Goal: Task Accomplishment & Management: Use online tool/utility

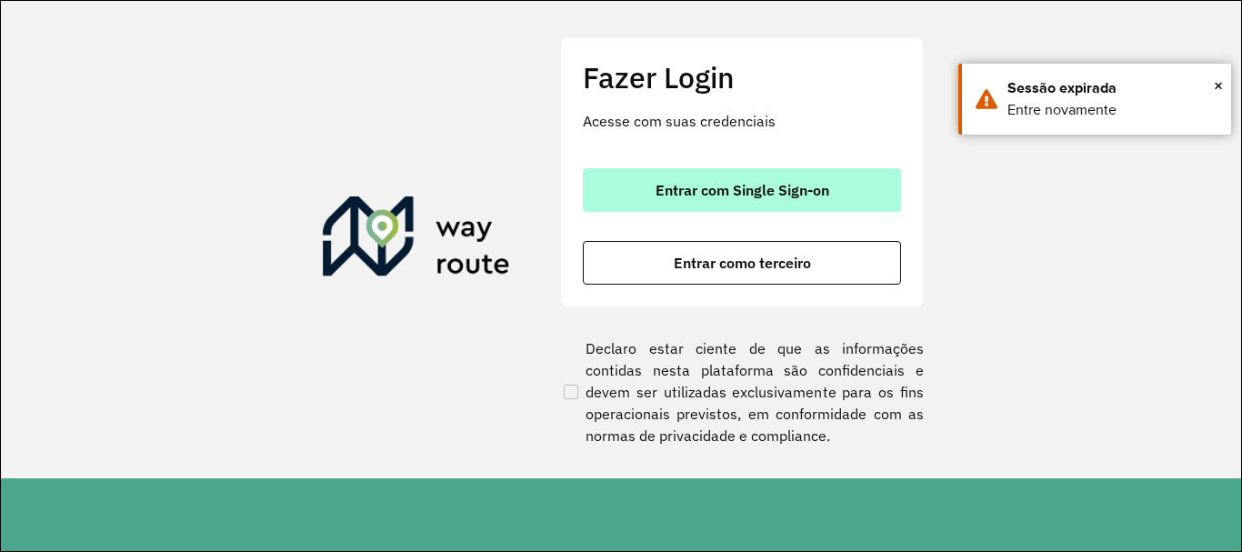
click at [738, 171] on button "Entrar com Single Sign-on" at bounding box center [742, 190] width 318 height 44
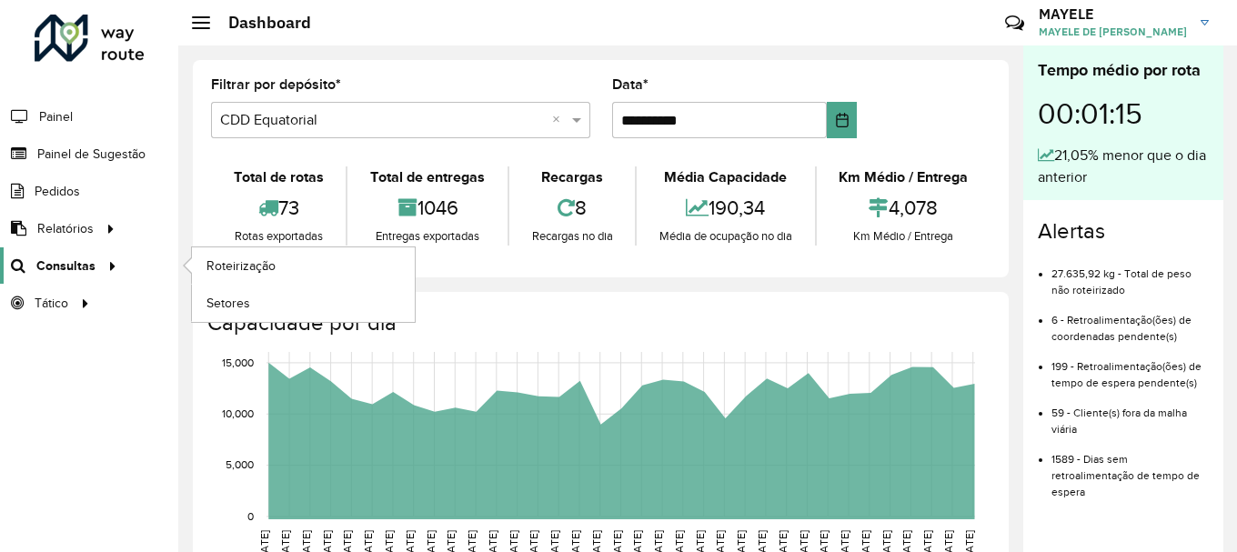
click at [65, 262] on span "Consultas" at bounding box center [65, 265] width 59 height 19
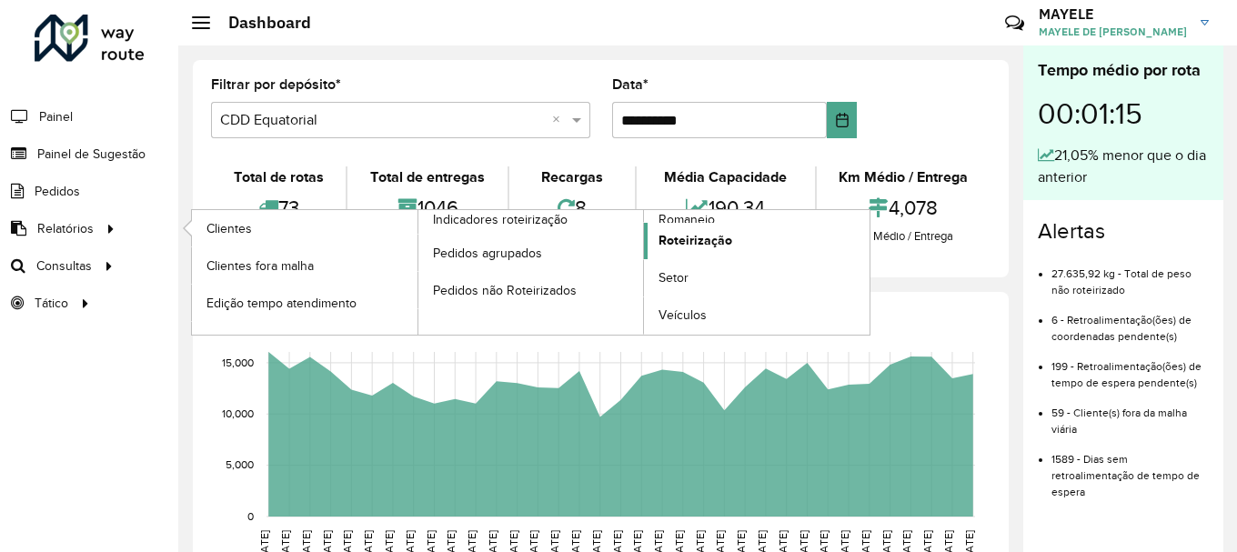
click at [779, 252] on link "Roteirização" at bounding box center [757, 241] width 226 height 36
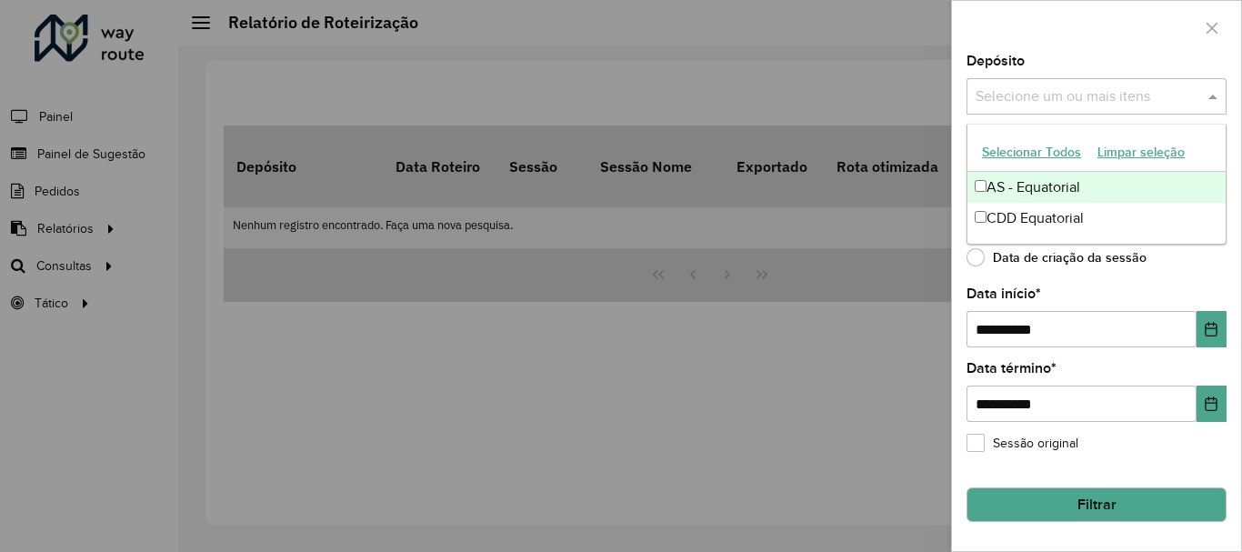
click at [1187, 98] on input "text" at bounding box center [1087, 97] width 233 height 22
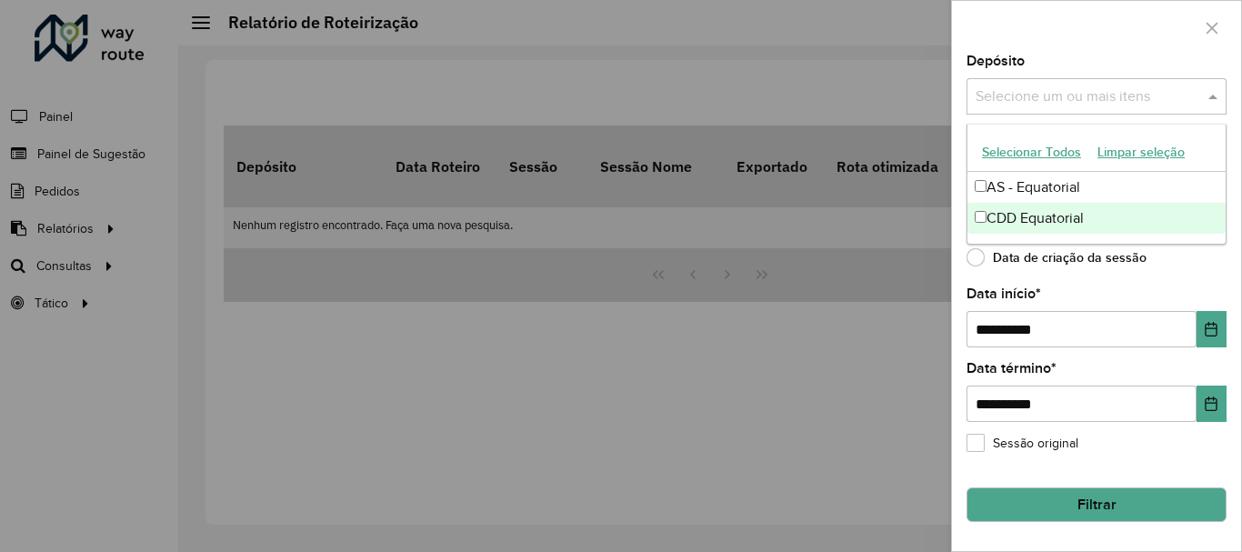
click at [1176, 213] on div "CDD Equatorial" at bounding box center [1097, 218] width 258 height 31
click at [1099, 57] on div "Depósito Selecione um ou mais itens CDD Equatorial × ×" at bounding box center [1097, 85] width 260 height 60
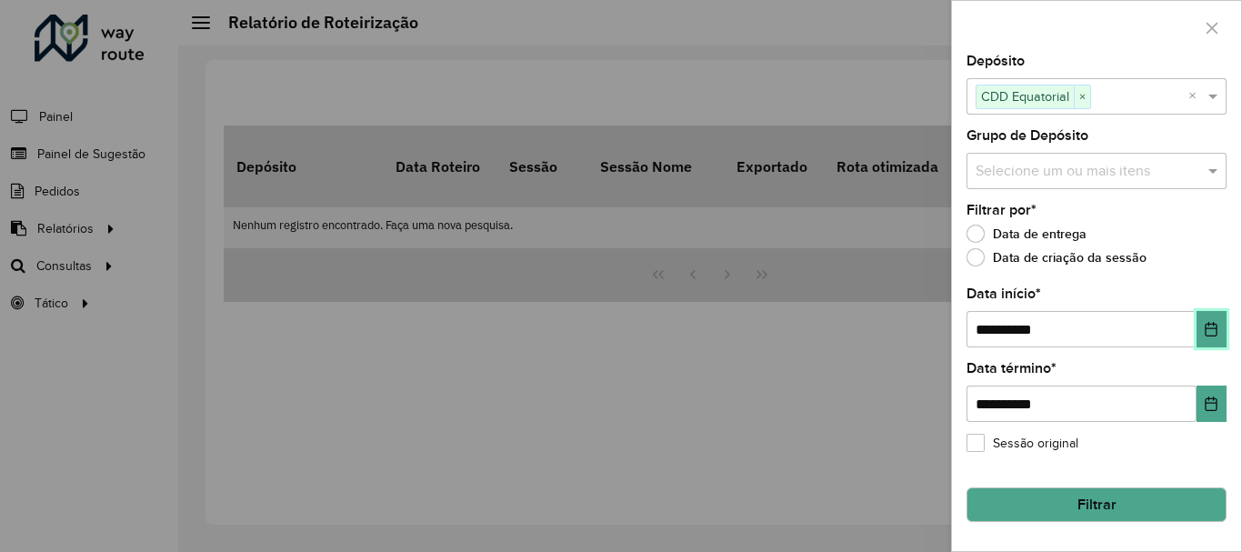
click at [1224, 323] on button "Choose Date" at bounding box center [1212, 329] width 30 height 36
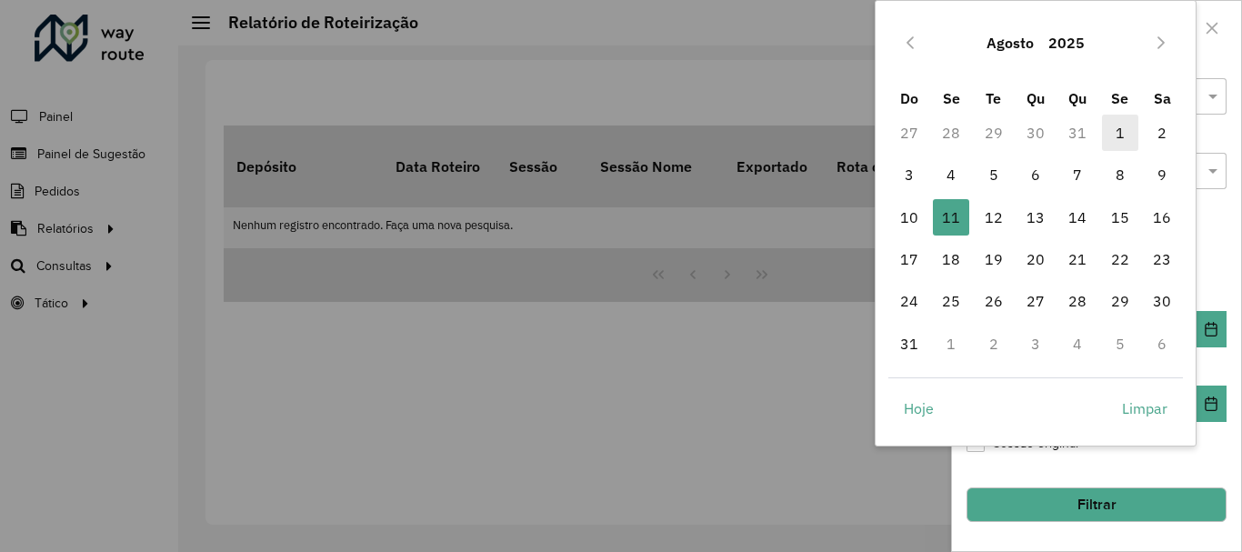
click at [1114, 125] on span "1" at bounding box center [1120, 133] width 36 height 36
type input "**********"
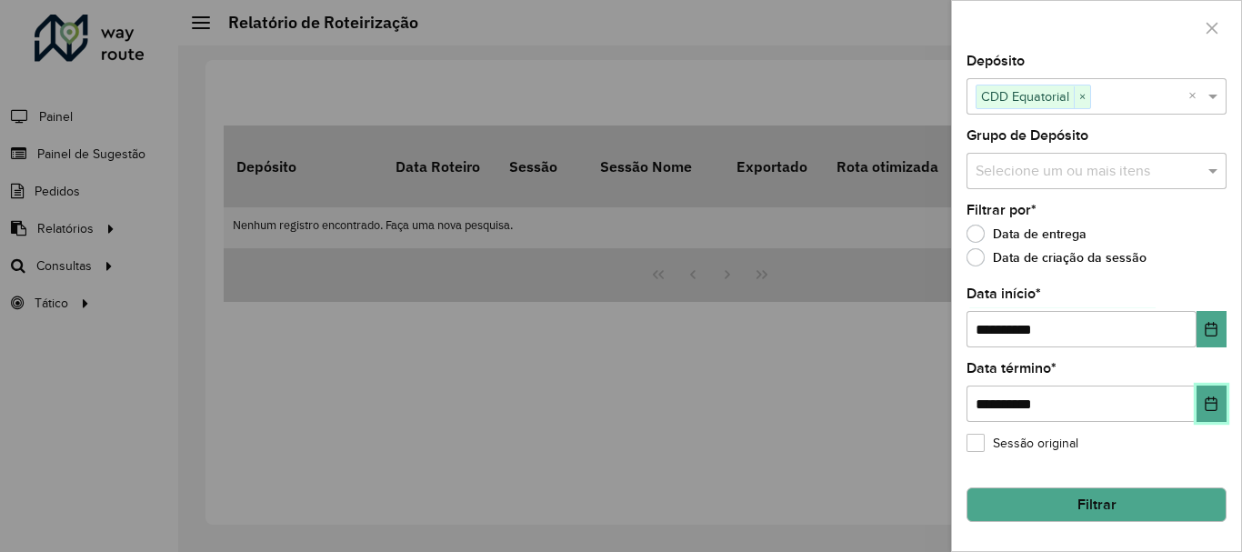
click at [1217, 398] on icon "Choose Date" at bounding box center [1211, 404] width 15 height 15
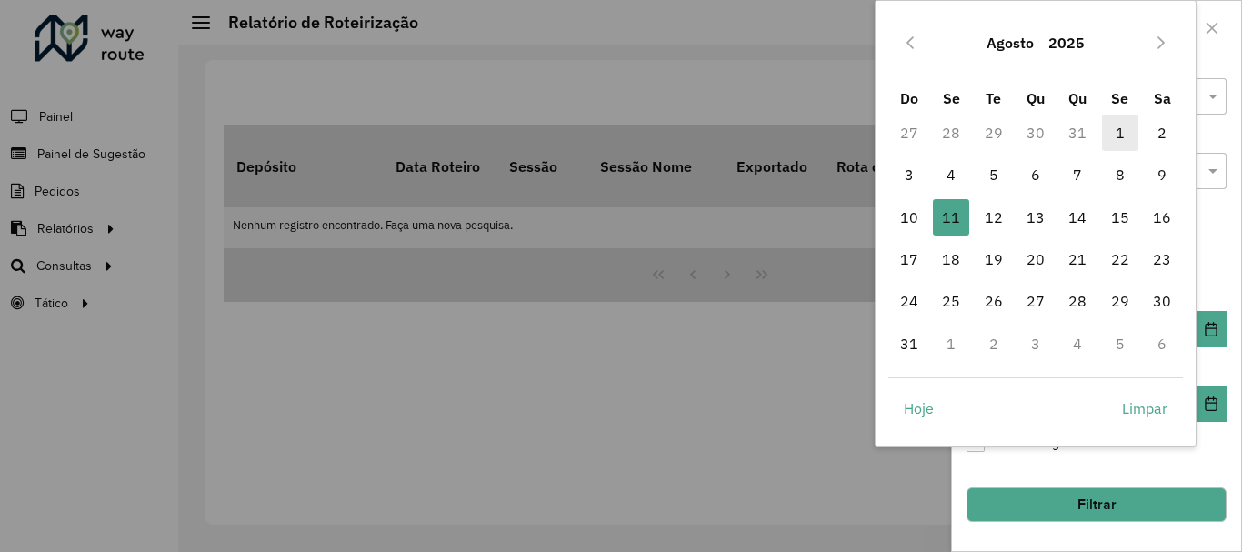
click at [1132, 134] on span "1" at bounding box center [1120, 133] width 36 height 36
type input "**********"
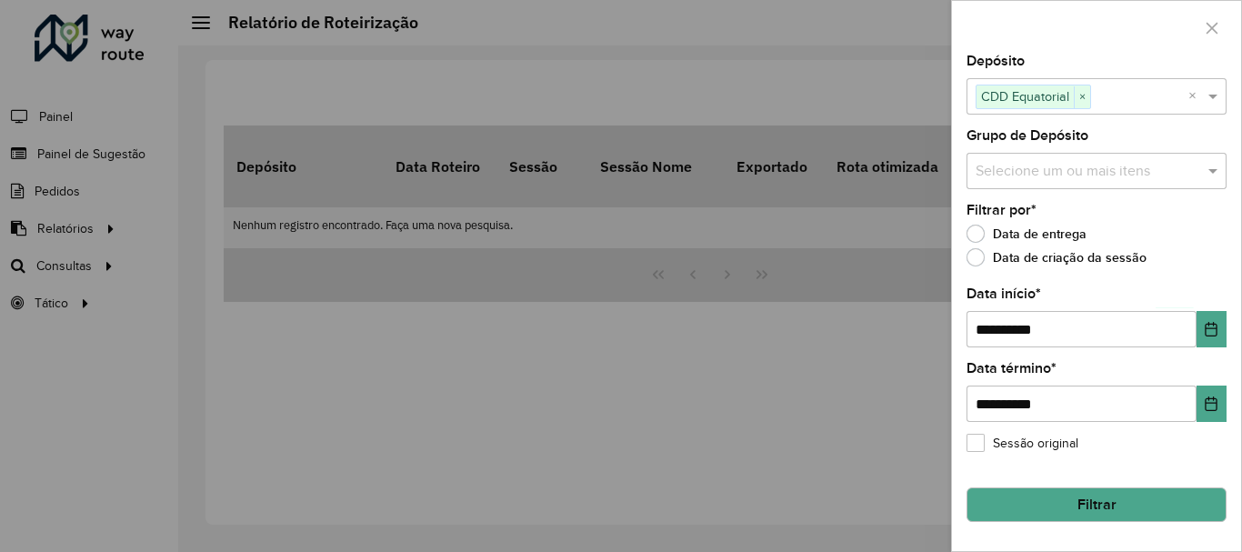
click at [1118, 493] on button "Filtrar" at bounding box center [1097, 504] width 260 height 35
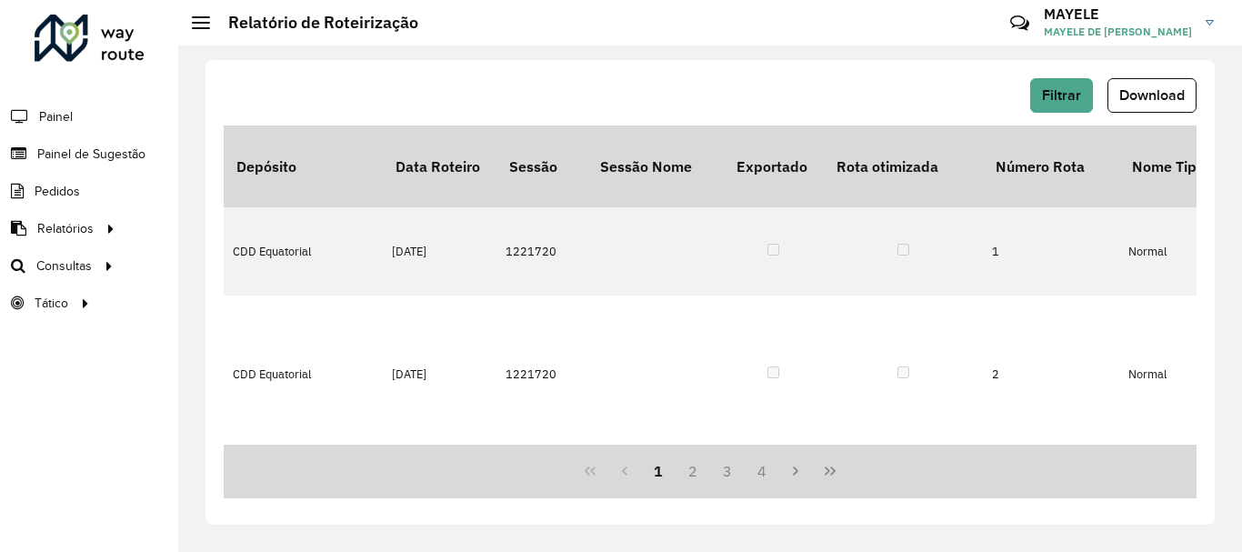
click at [1117, 76] on div "Filtrar Download Depósito Data Roteiro Sessão Sessão Nome Exportado Rota otimiz…" at bounding box center [711, 292] width 1010 height 465
click at [1120, 87] on span "Download" at bounding box center [1152, 94] width 65 height 15
